Goal: Find specific page/section: Find specific page/section

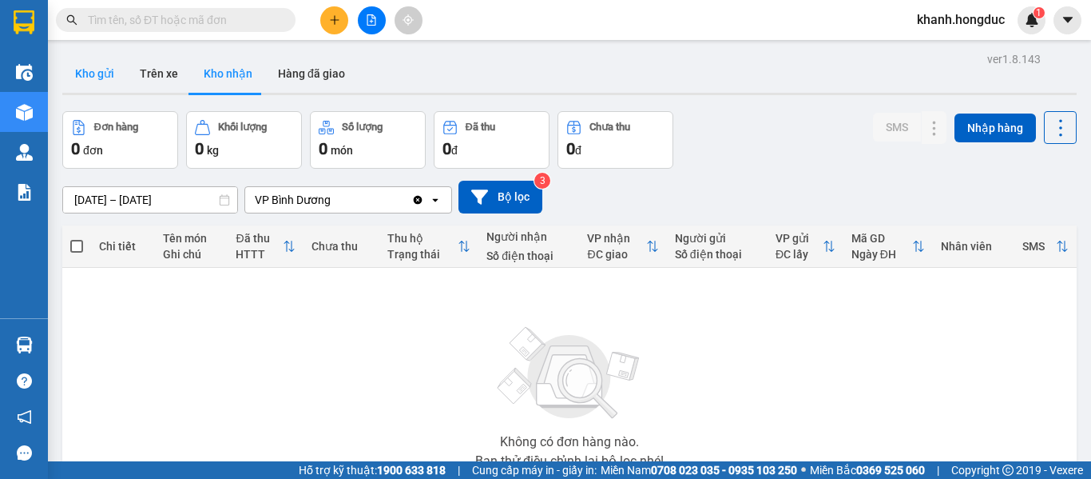
click at [103, 72] on button "Kho gửi" at bounding box center [94, 73] width 65 height 38
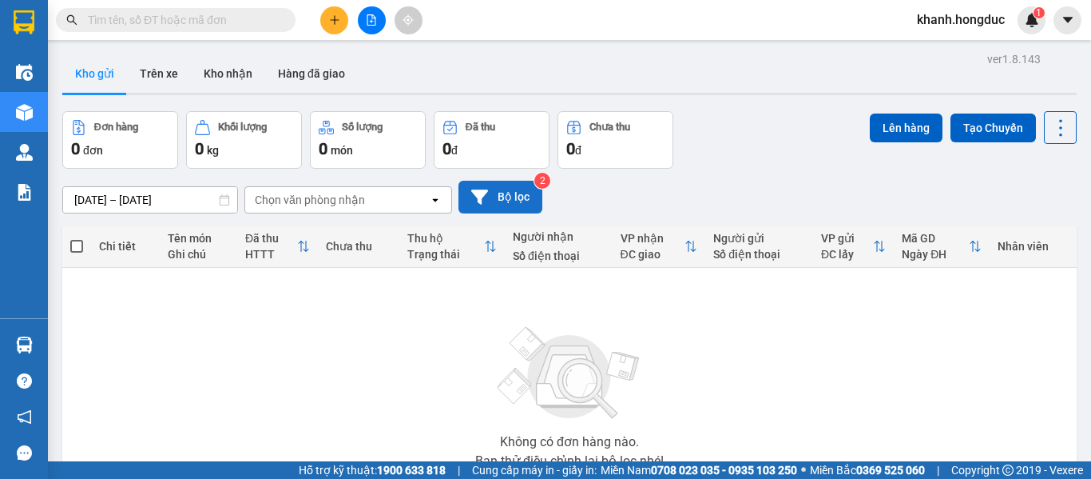
click at [496, 198] on button "Bộ lọc" at bounding box center [501, 197] width 84 height 33
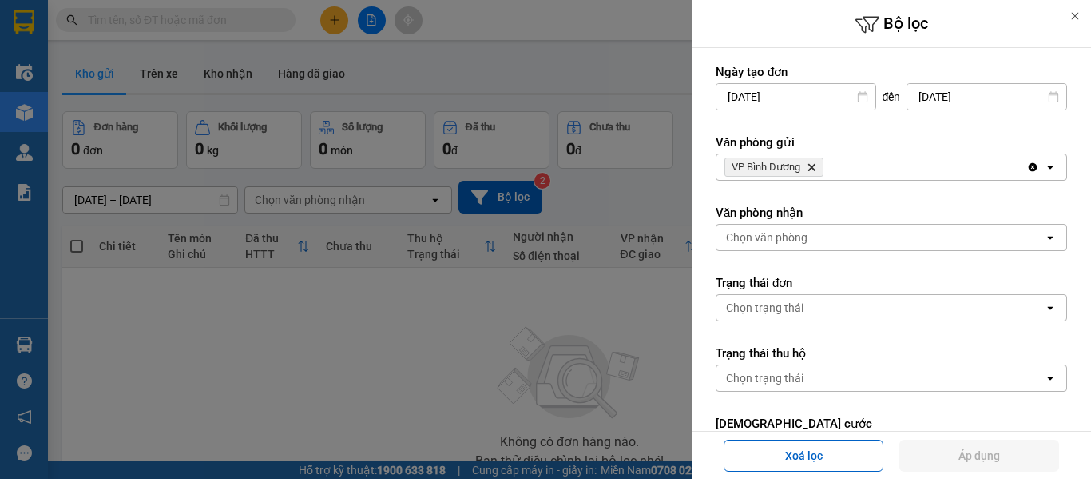
click at [813, 168] on icon "VP Bình Dương, close by backspace" at bounding box center [812, 167] width 7 height 7
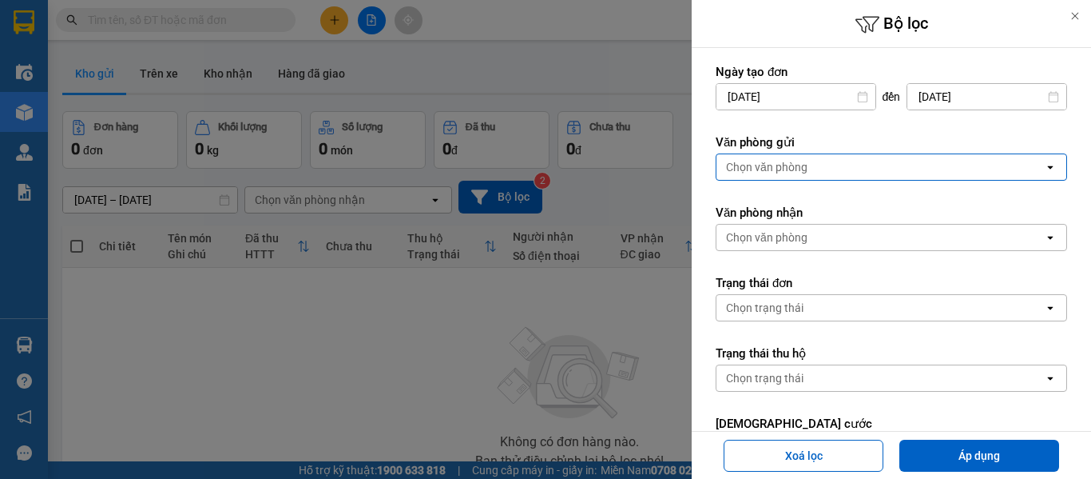
click at [813, 168] on div "Chọn văn phòng" at bounding box center [881, 167] width 328 height 26
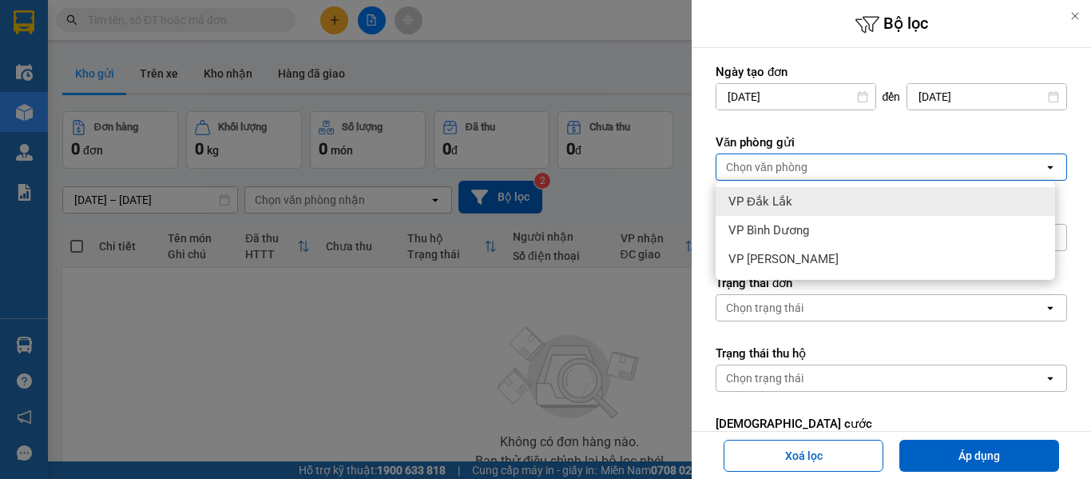
click at [802, 198] on div "VP Đắk Lắk" at bounding box center [886, 201] width 340 height 29
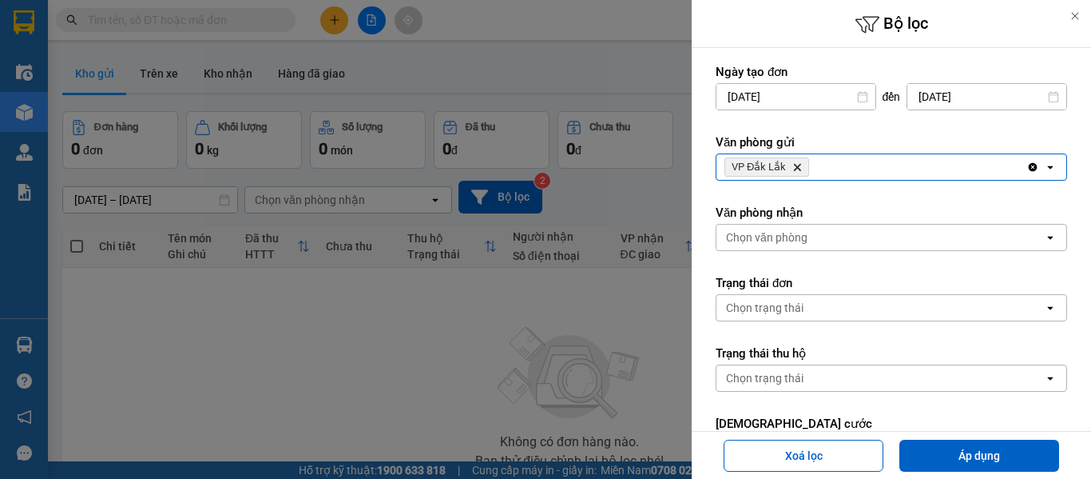
click at [806, 240] on div "Chọn văn phòng" at bounding box center [766, 237] width 81 height 16
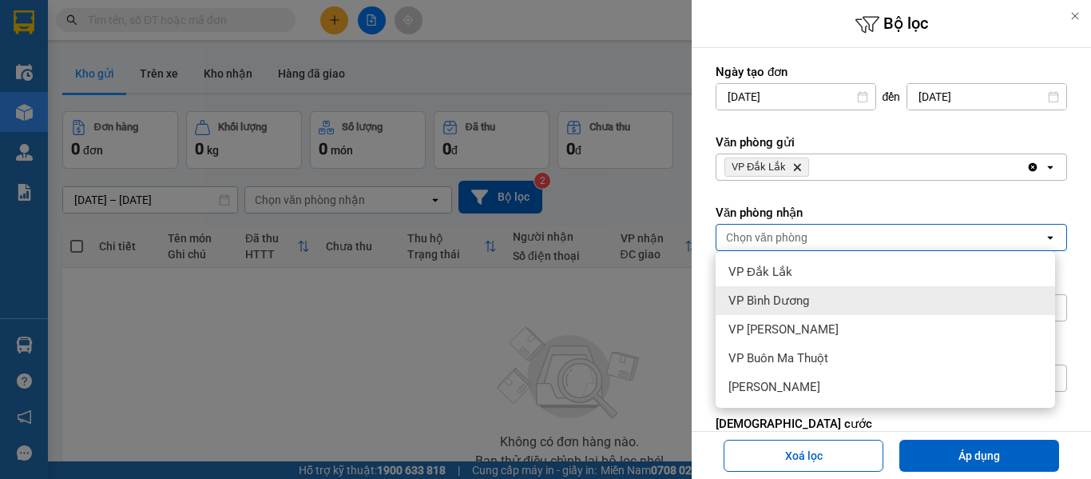
click at [797, 307] on span "VP Bình Dương" at bounding box center [769, 300] width 81 height 16
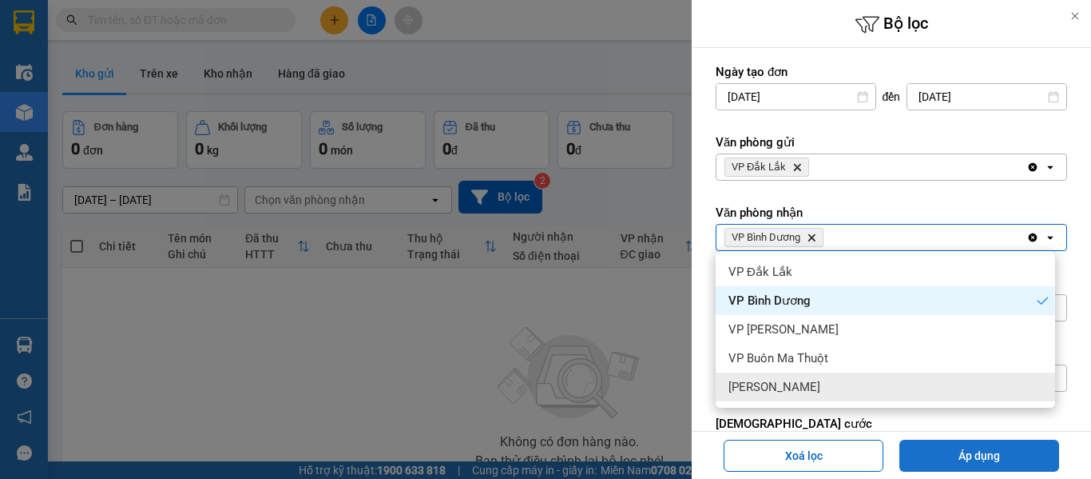
click at [958, 448] on button "Áp dụng" at bounding box center [980, 455] width 160 height 32
